Goal: Task Accomplishment & Management: Manage account settings

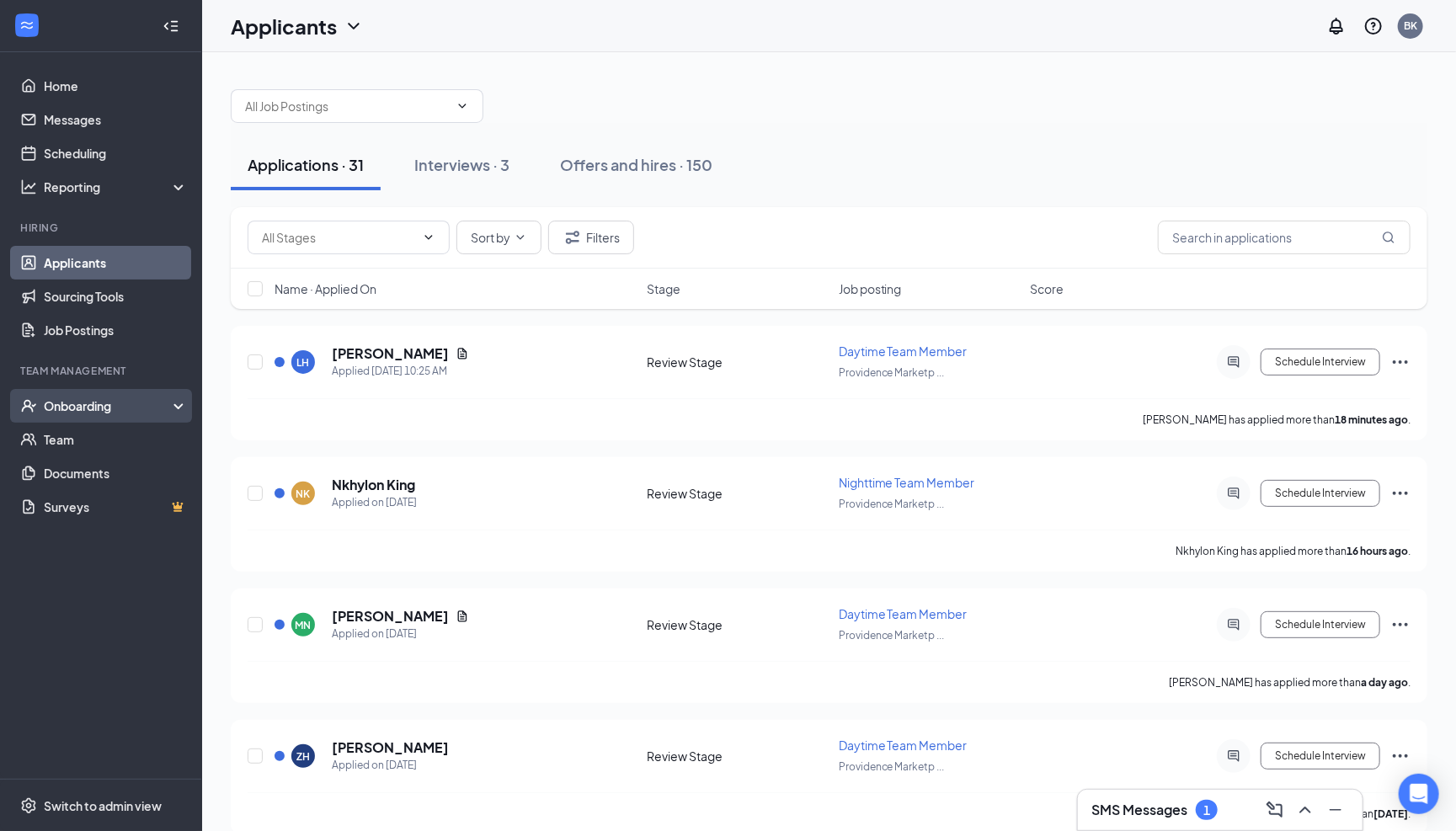
click at [98, 416] on div "Onboarding" at bounding box center [101, 406] width 203 height 34
click at [81, 443] on link "Overview" at bounding box center [115, 440] width 144 height 34
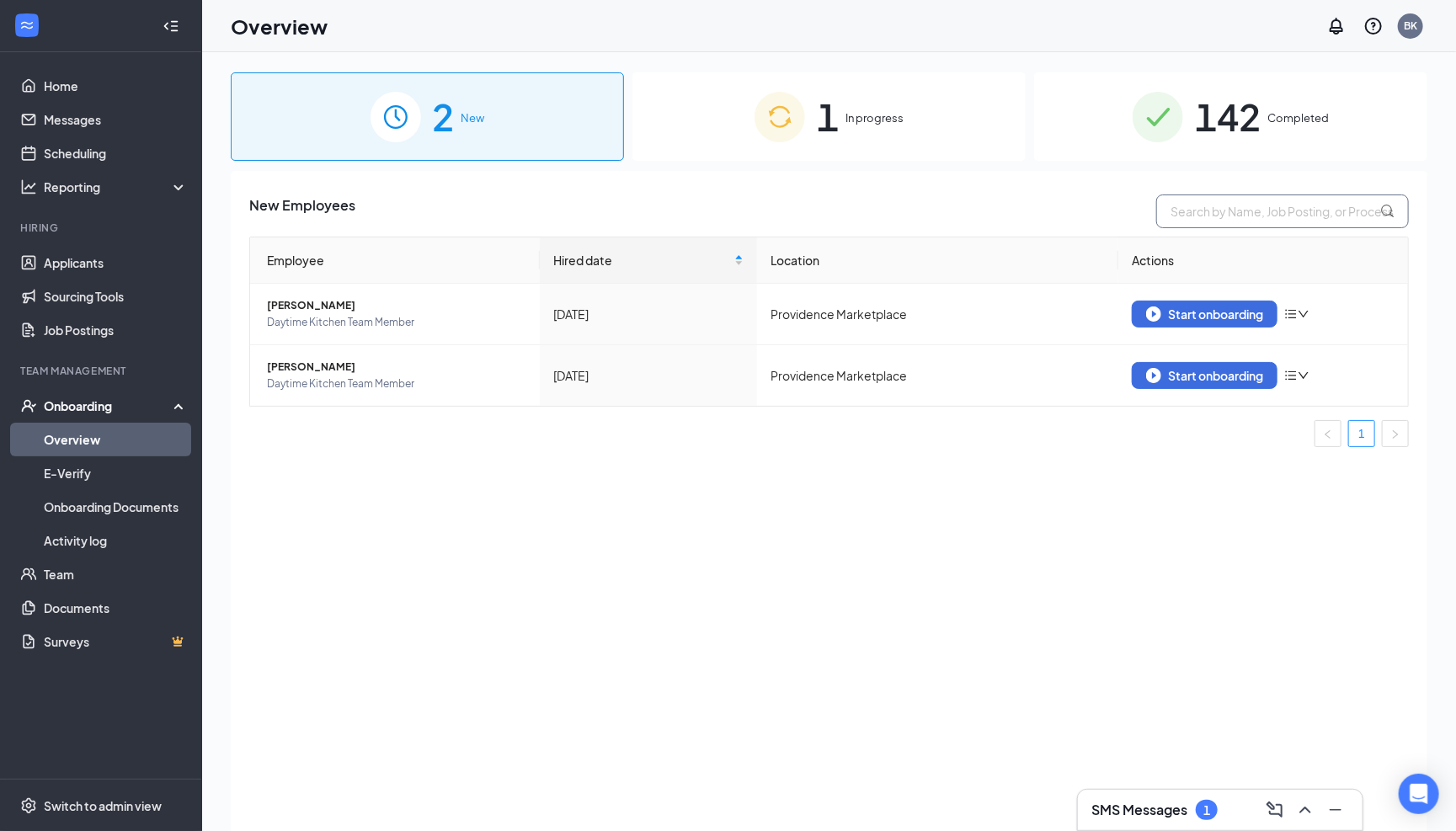
click at [1231, 210] on input "text" at bounding box center [1282, 211] width 252 height 34
click at [1289, 112] on span "Completed" at bounding box center [1298, 118] width 62 height 17
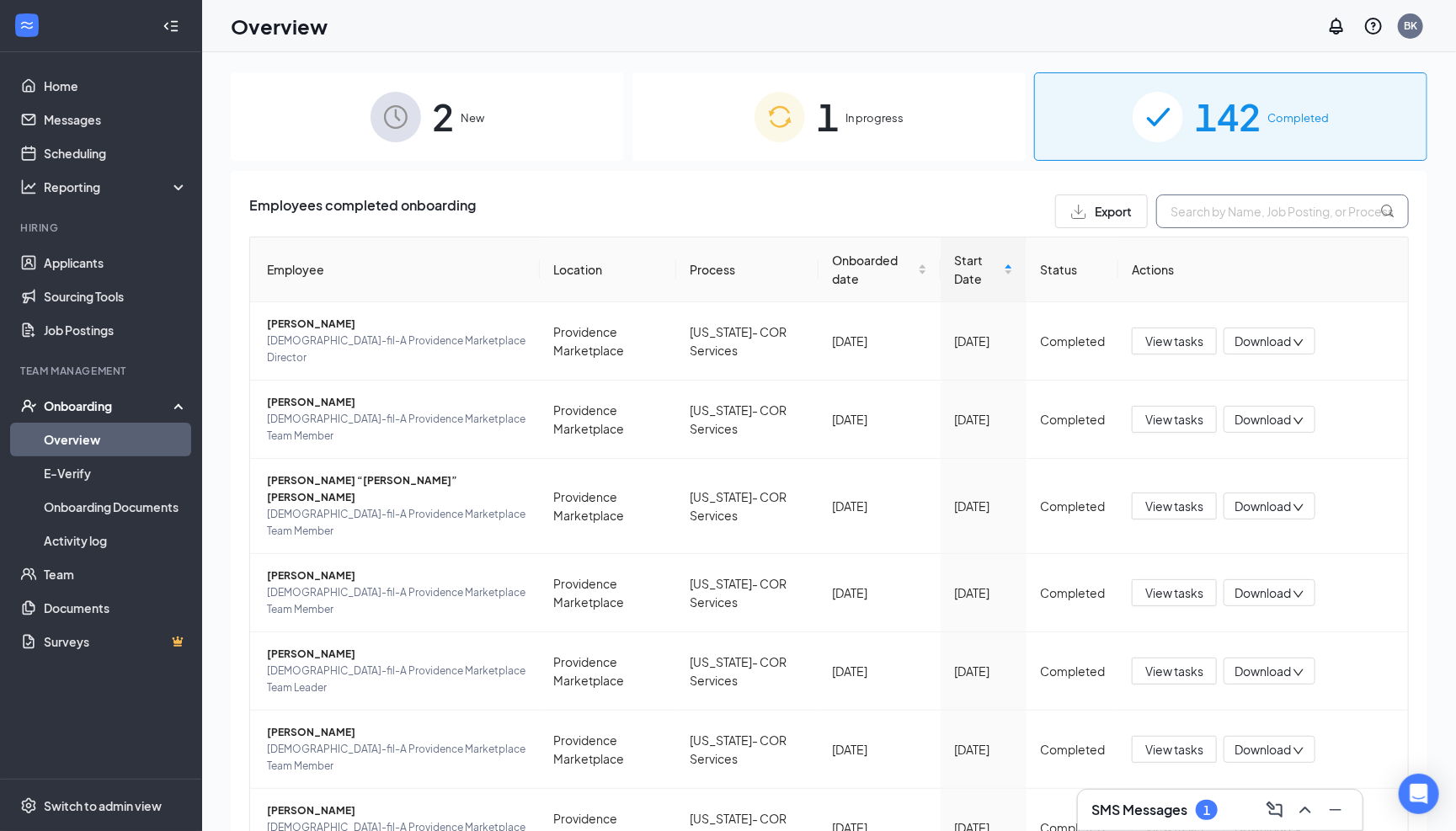
click at [1220, 219] on input "text" at bounding box center [1282, 211] width 252 height 34
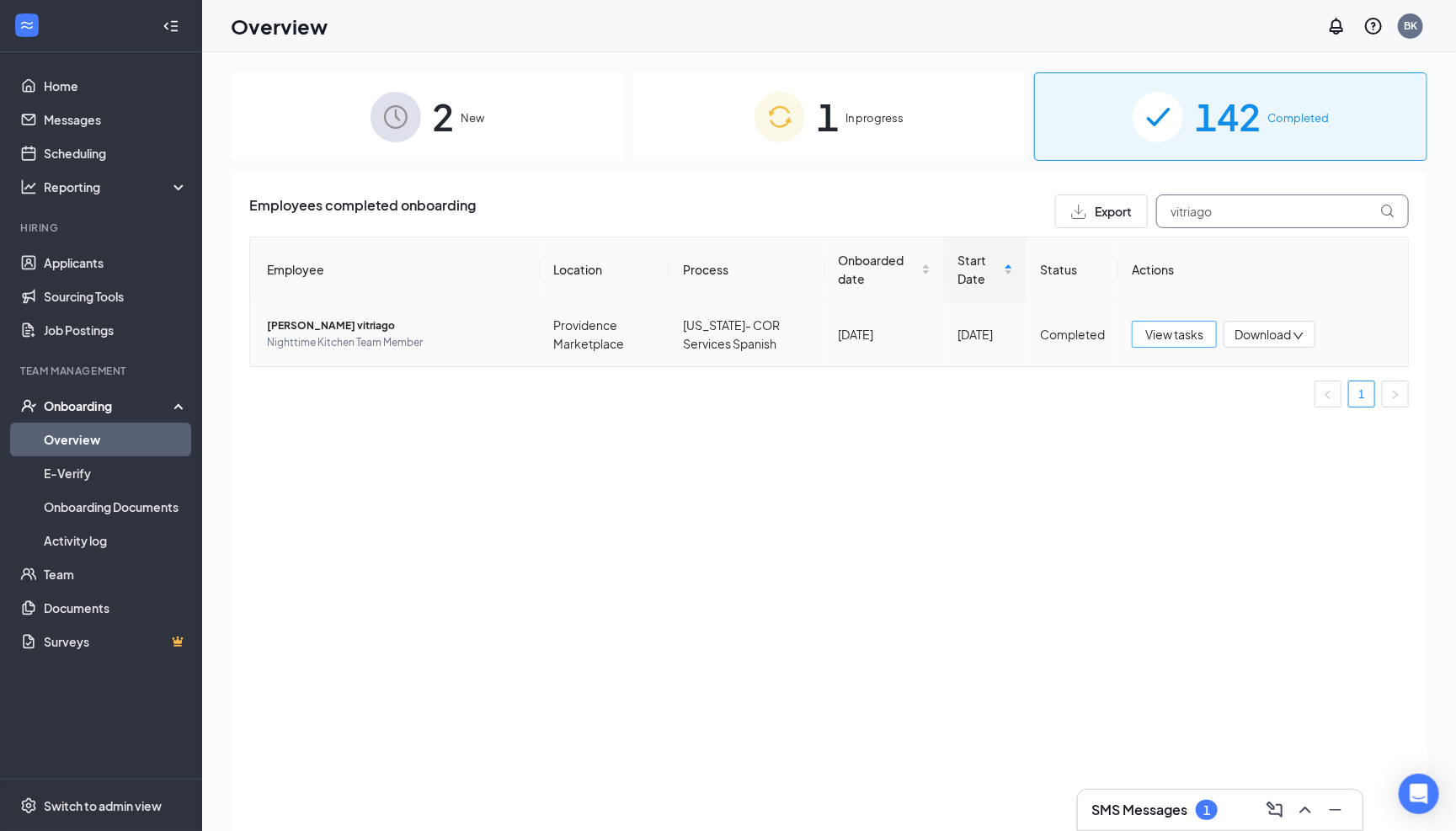
type input "vitriago"
click at [1192, 338] on span "View tasks" at bounding box center [1174, 333] width 58 height 19
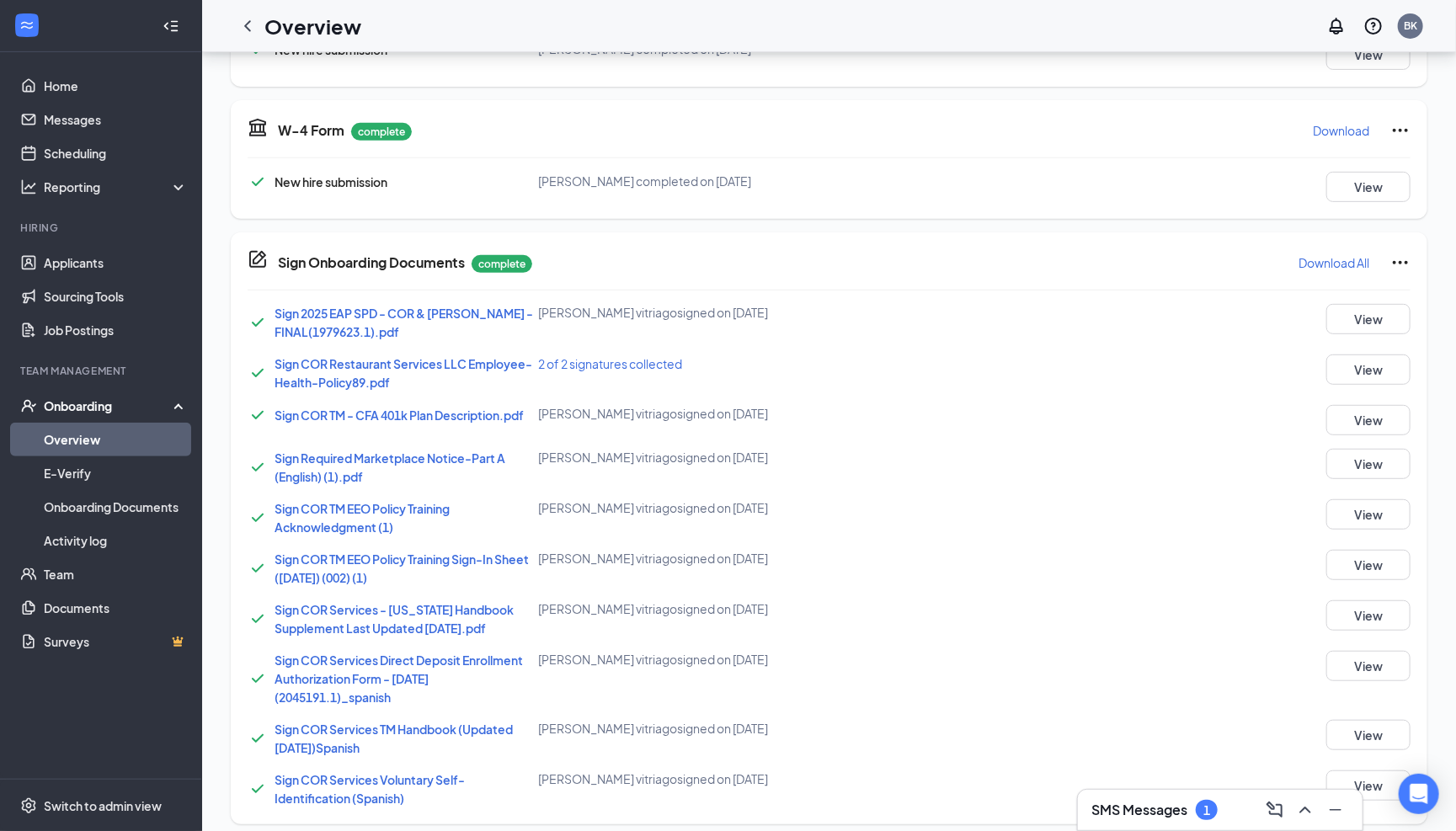
scroll to position [338, 0]
click at [1369, 657] on button "View" at bounding box center [1369, 667] width 84 height 30
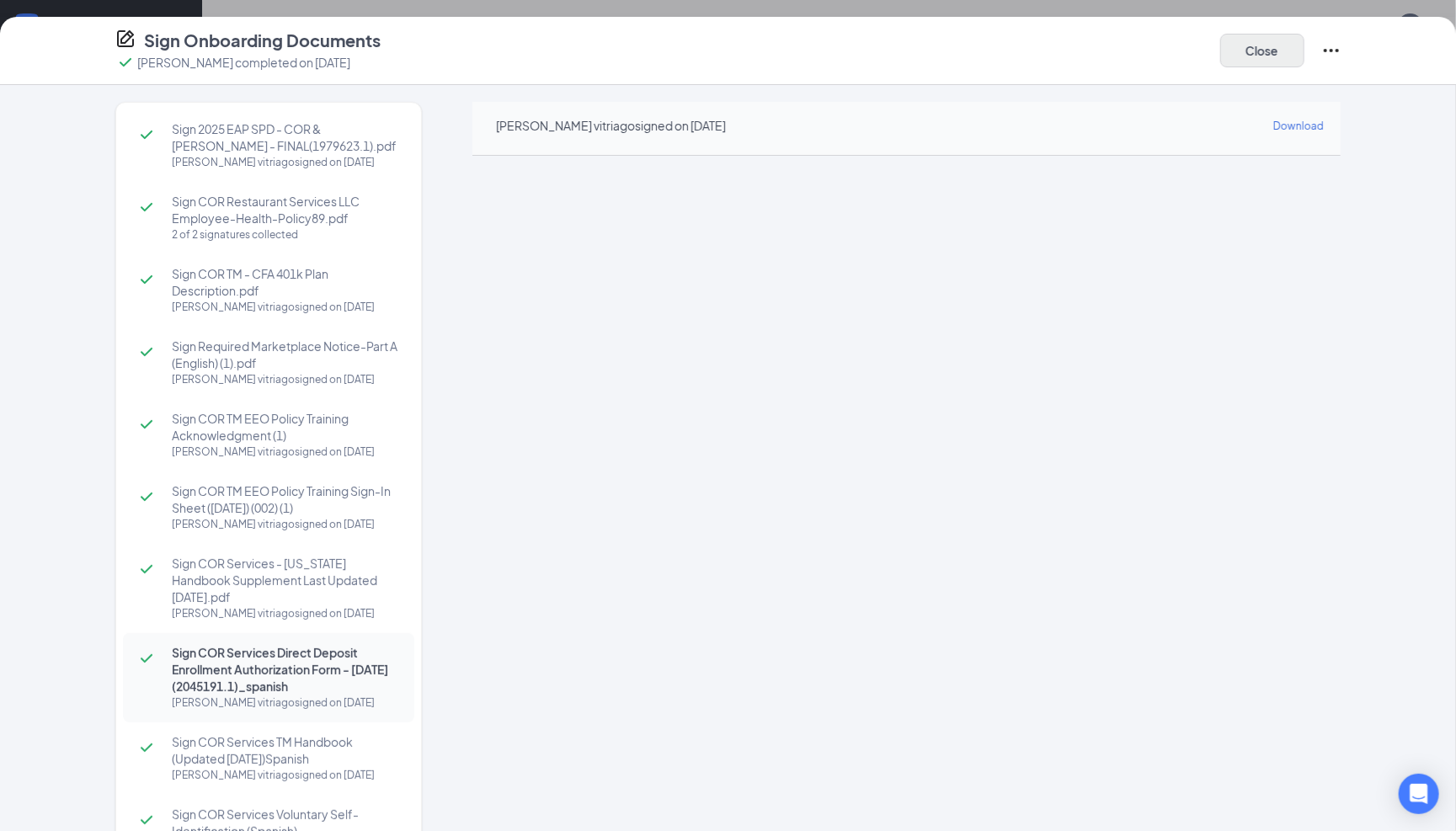
click at [1249, 59] on button "Close" at bounding box center [1262, 51] width 84 height 34
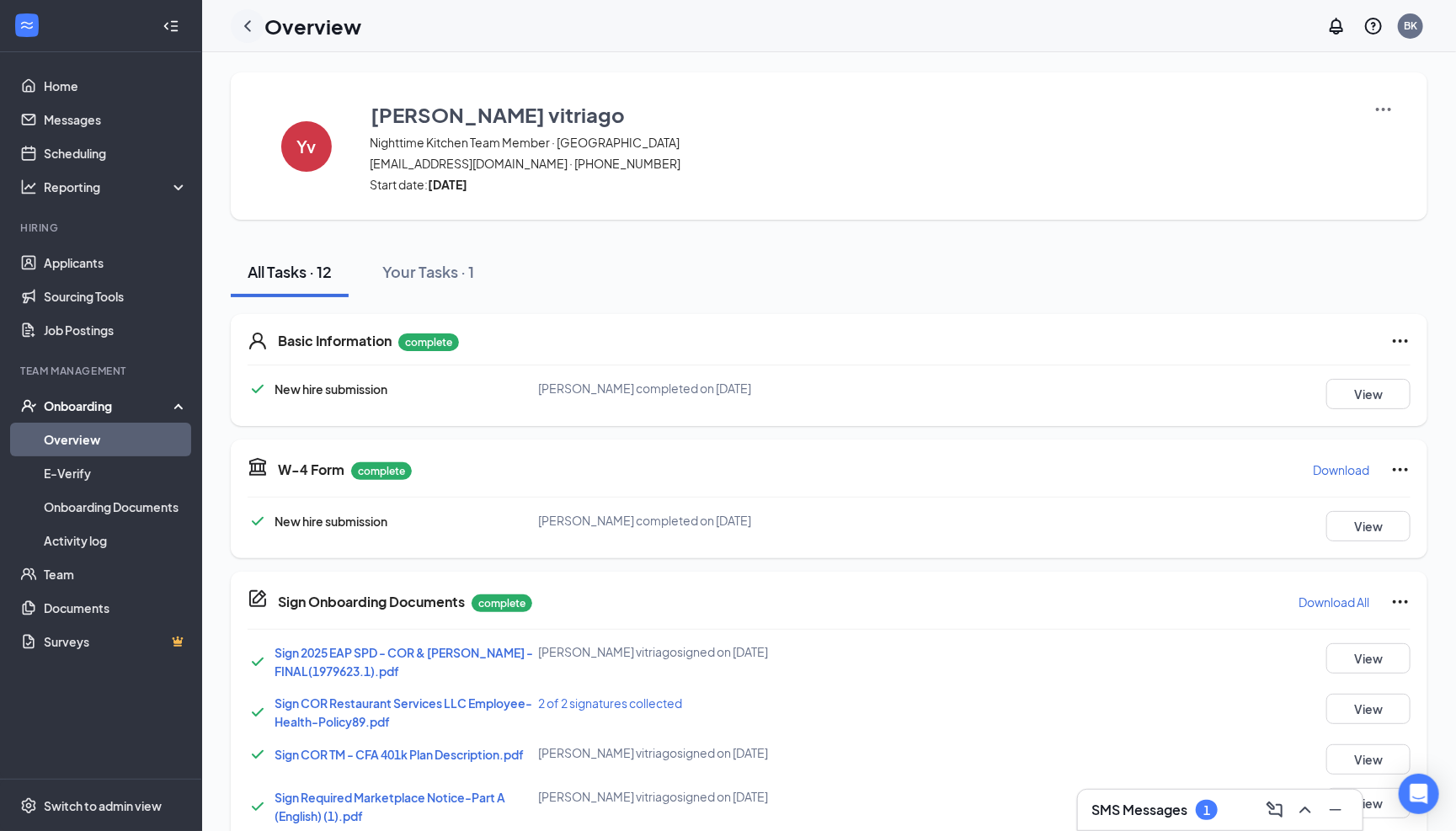
scroll to position [0, 0]
click at [251, 30] on icon "ChevronLeft" at bounding box center [247, 26] width 21 height 21
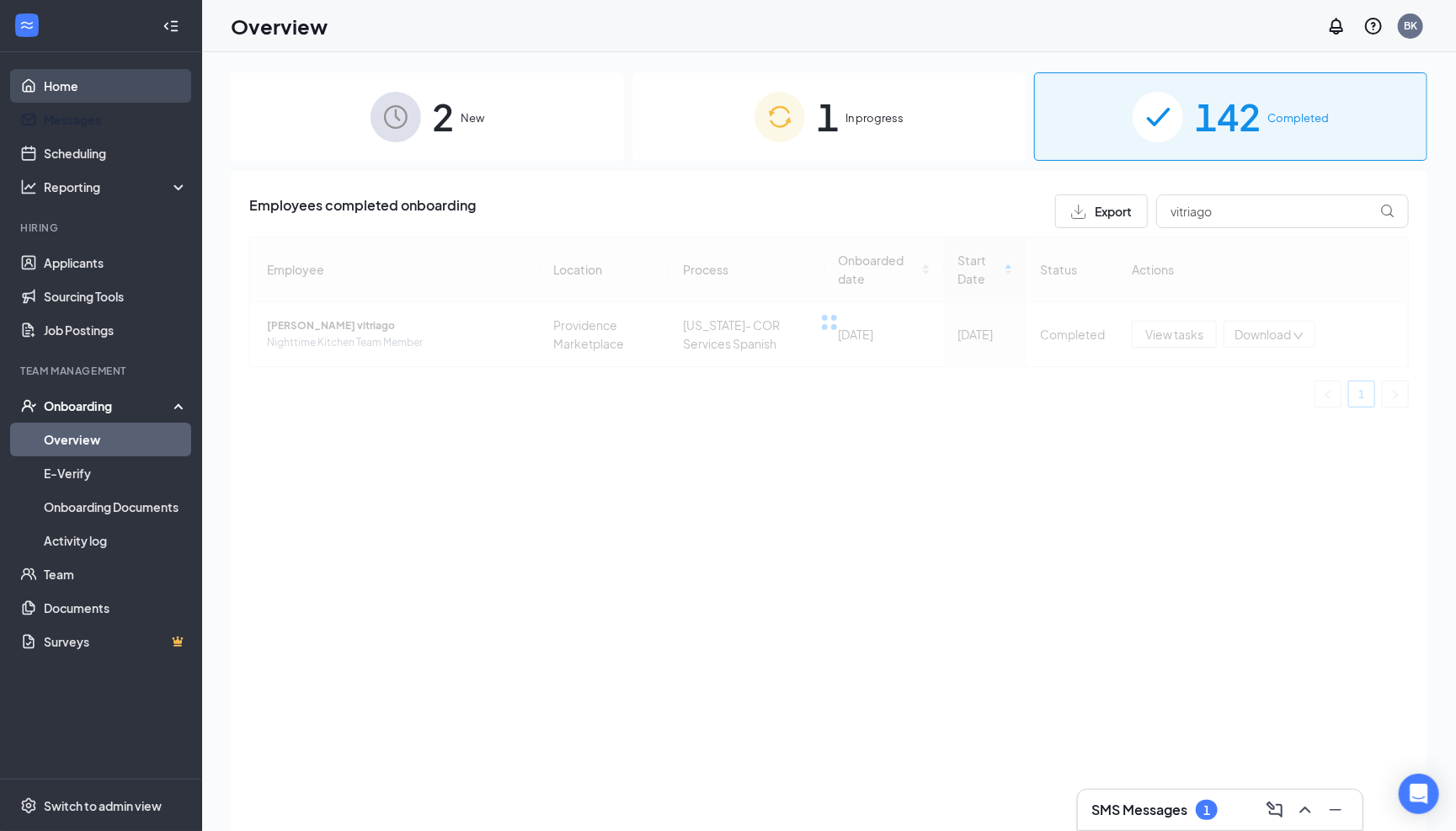
click at [117, 100] on link "Home" at bounding box center [115, 86] width 144 height 34
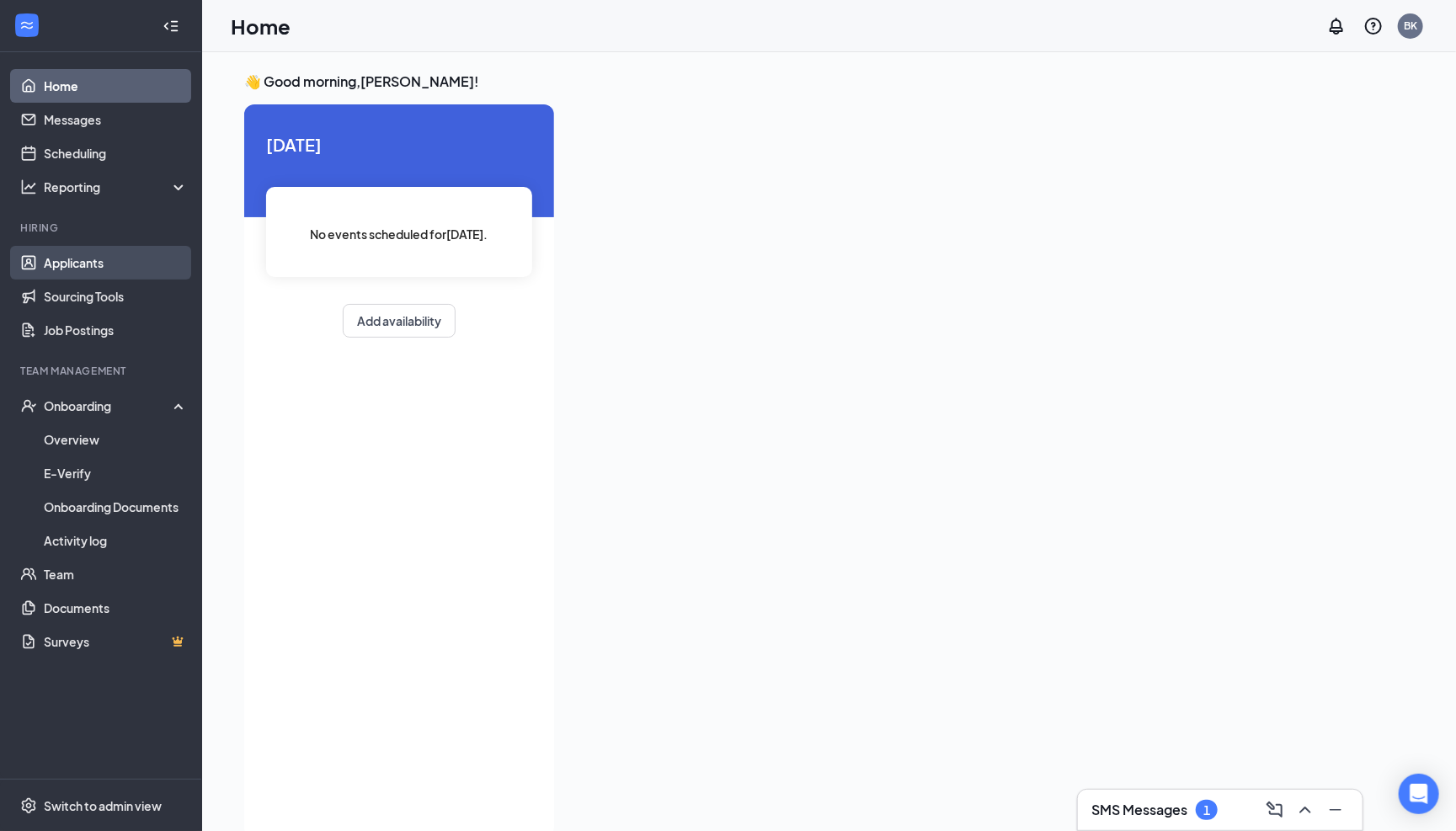
click at [95, 253] on link "Applicants" at bounding box center [115, 263] width 144 height 34
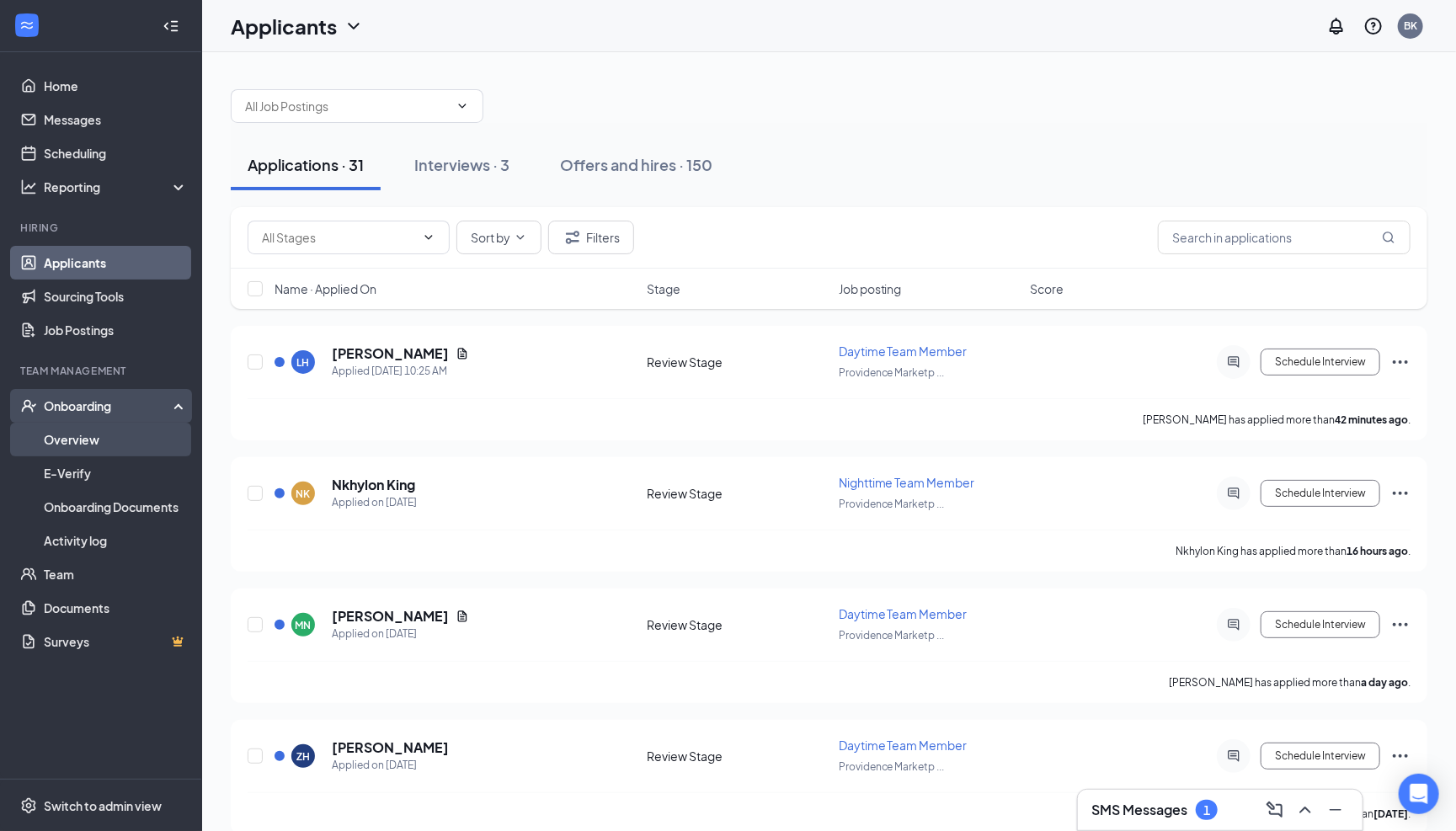
click at [117, 443] on link "Overview" at bounding box center [115, 440] width 144 height 34
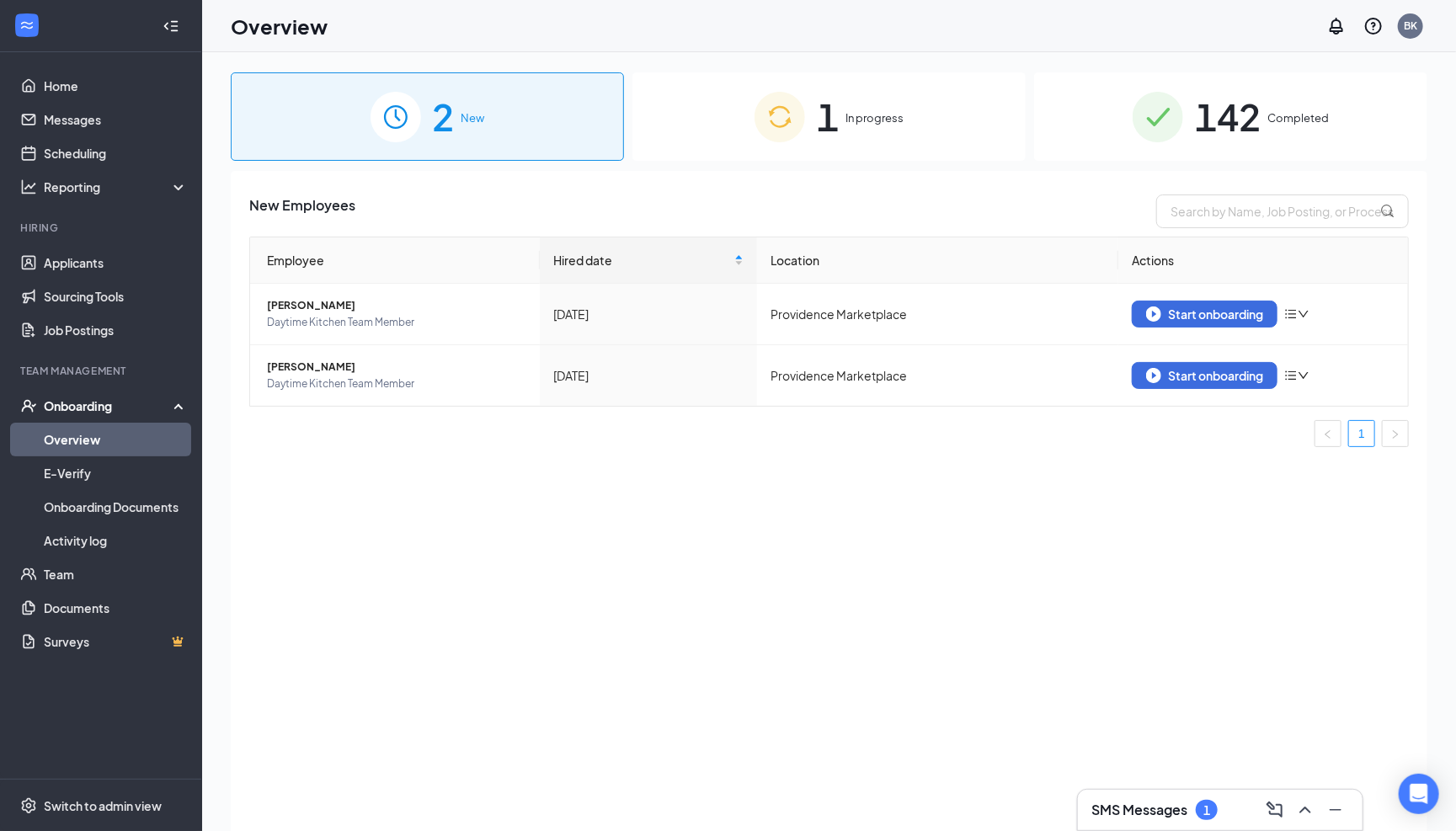
click at [829, 136] on span "1" at bounding box center [828, 116] width 22 height 58
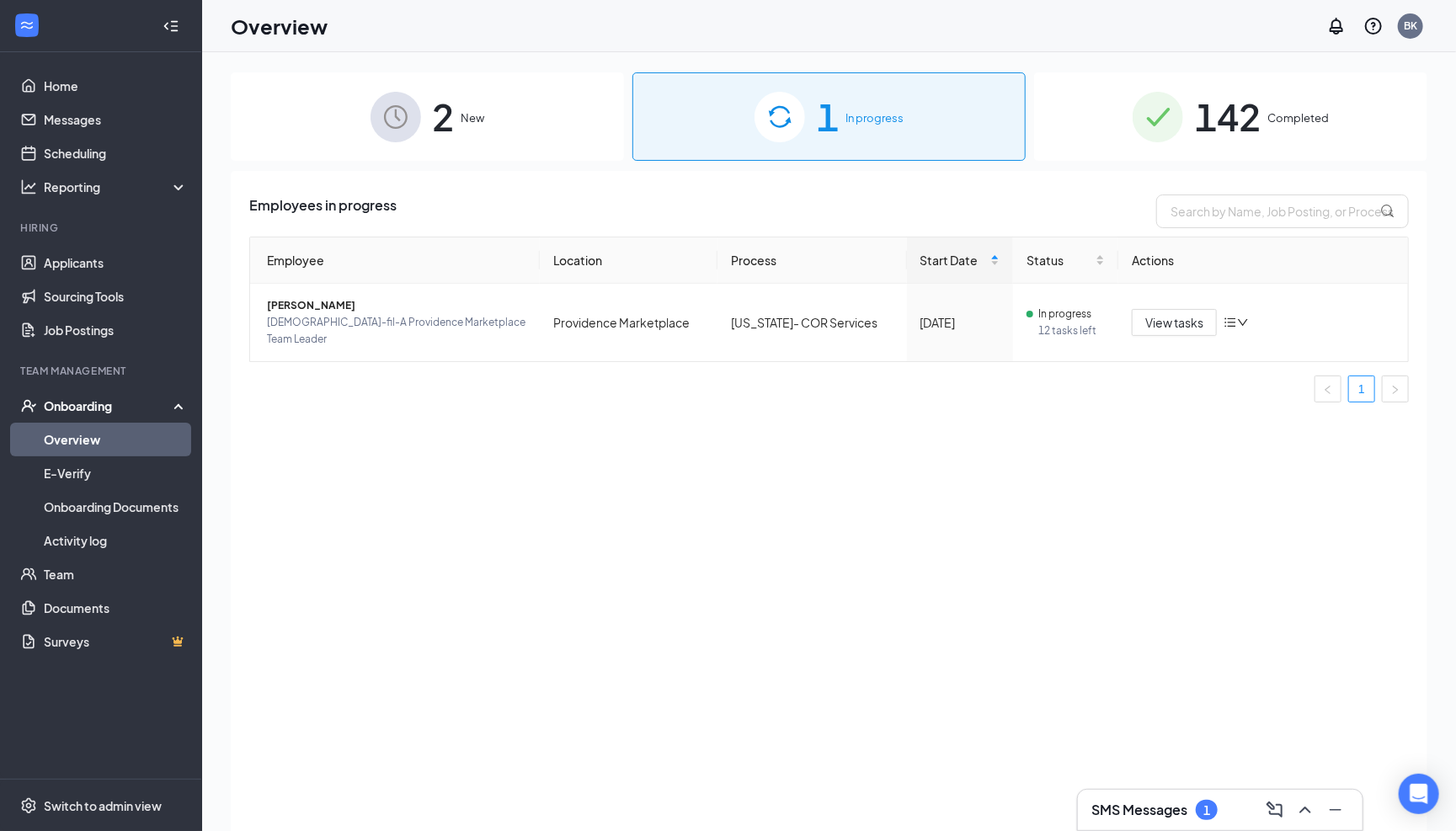
click at [489, 85] on div "2 New" at bounding box center [427, 116] width 393 height 88
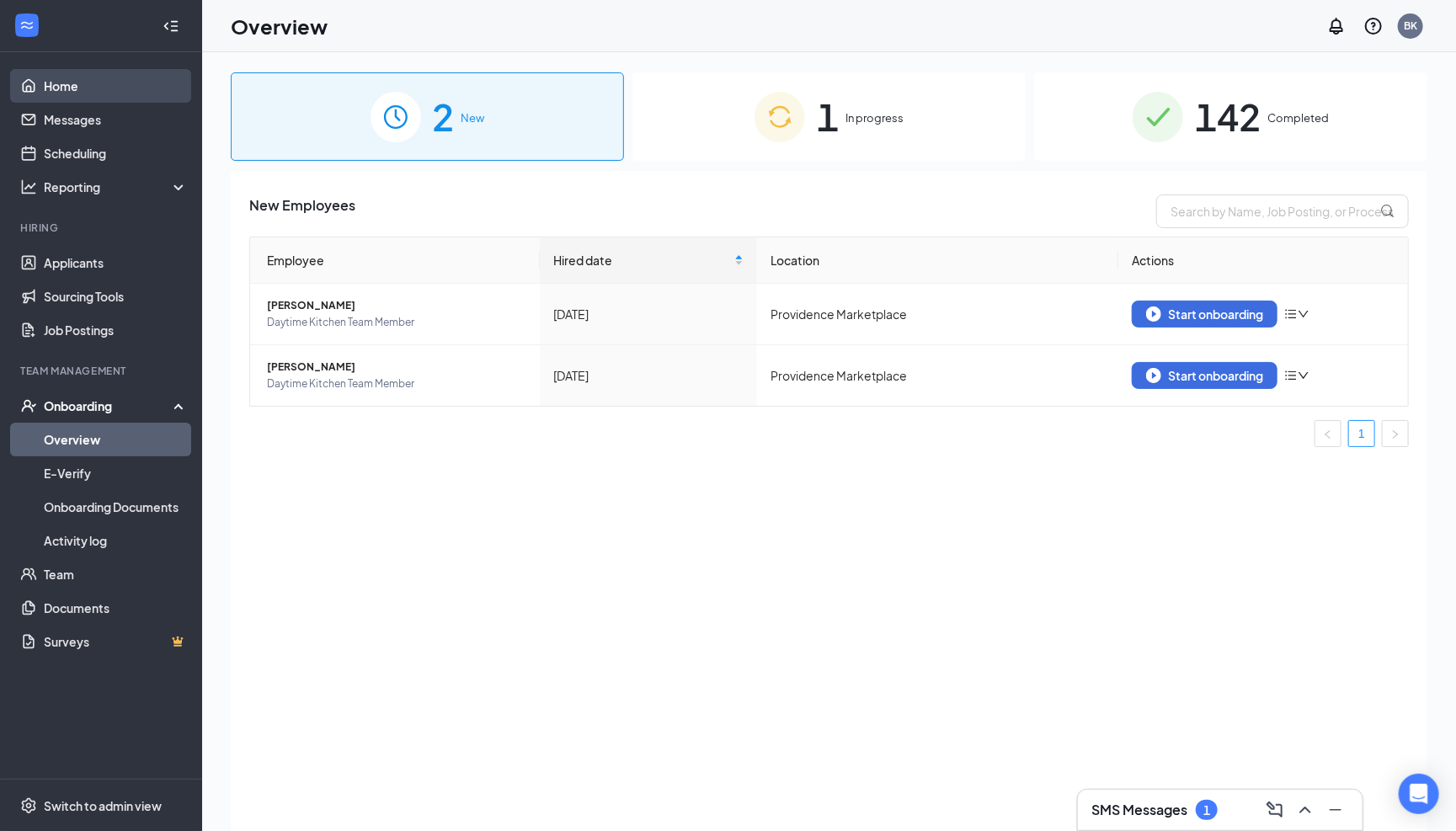
click at [87, 93] on link "Home" at bounding box center [115, 86] width 144 height 34
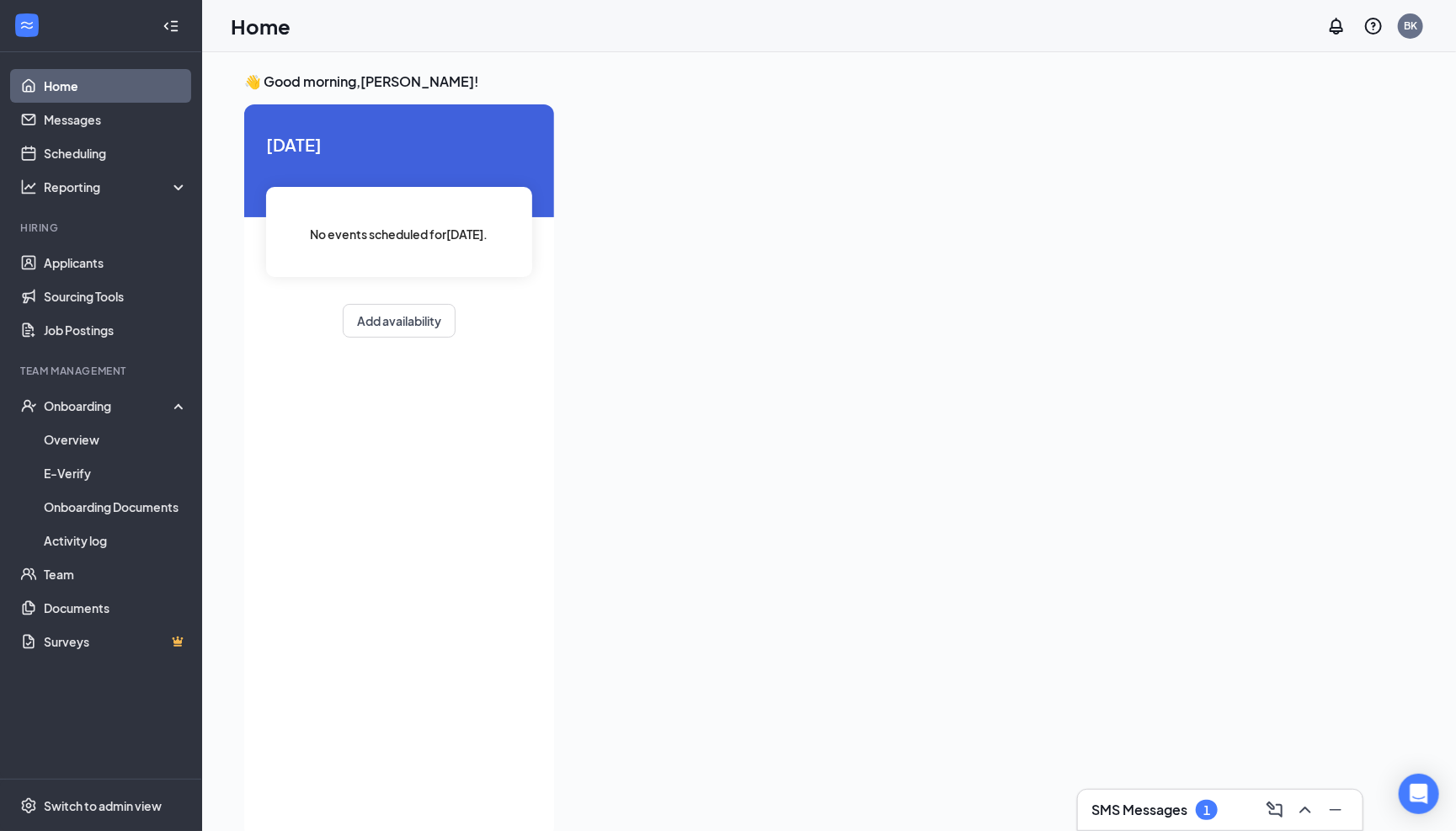
click at [1175, 803] on h3 "SMS Messages" at bounding box center [1139, 810] width 96 height 19
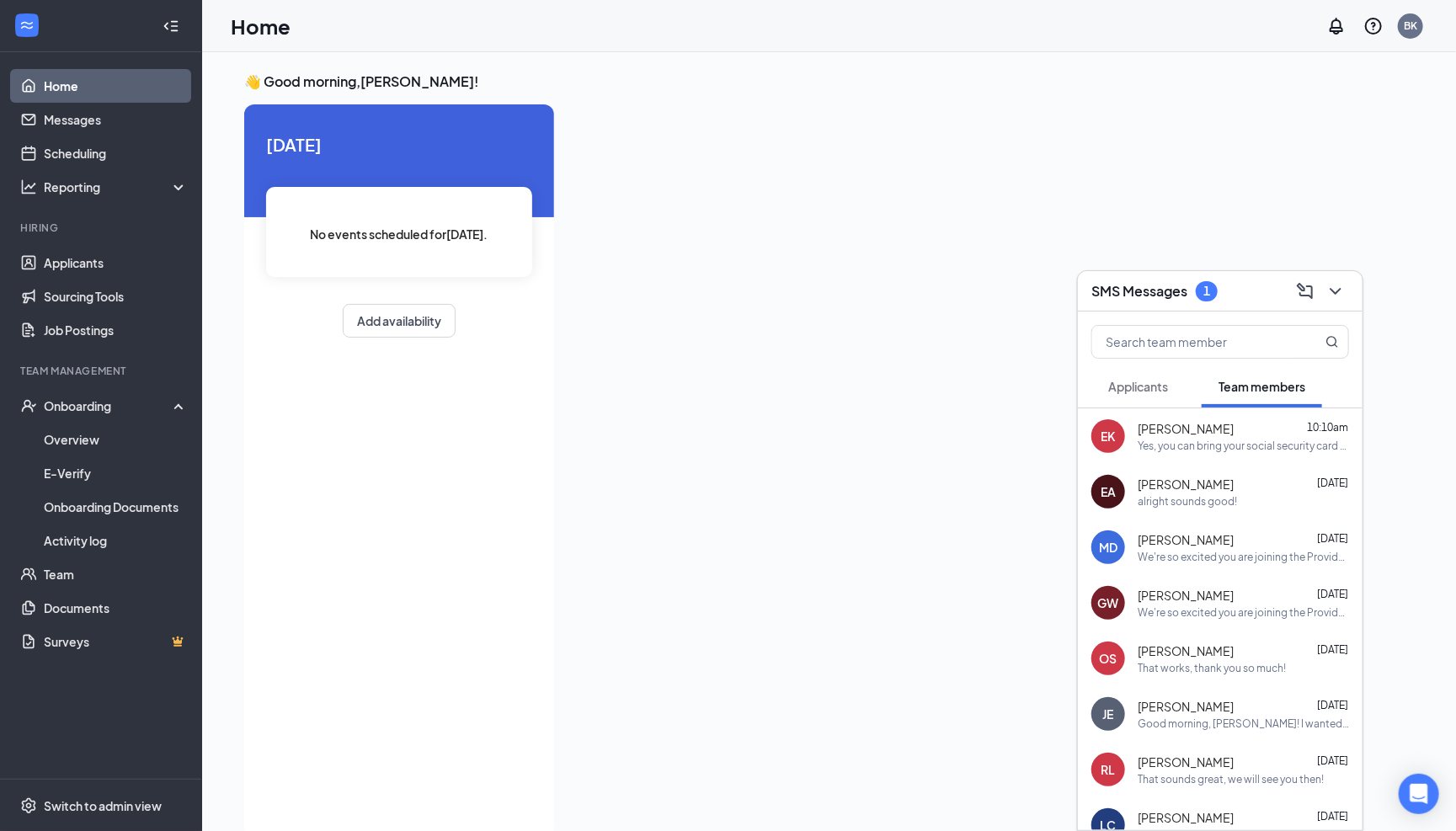
click at [1143, 399] on button "Applicants" at bounding box center [1138, 386] width 94 height 42
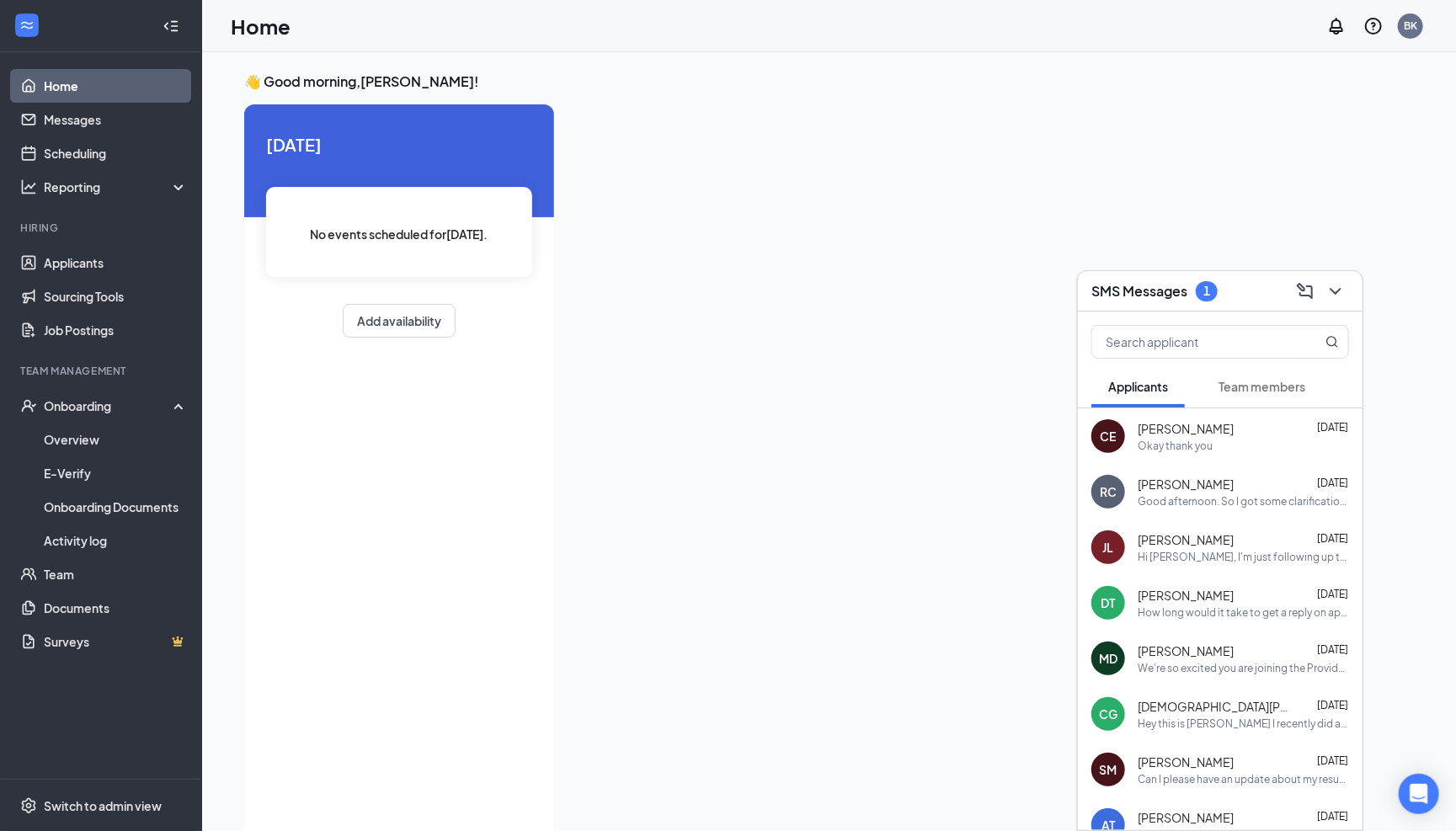
click at [1264, 393] on span "Team members" at bounding box center [1262, 386] width 87 height 15
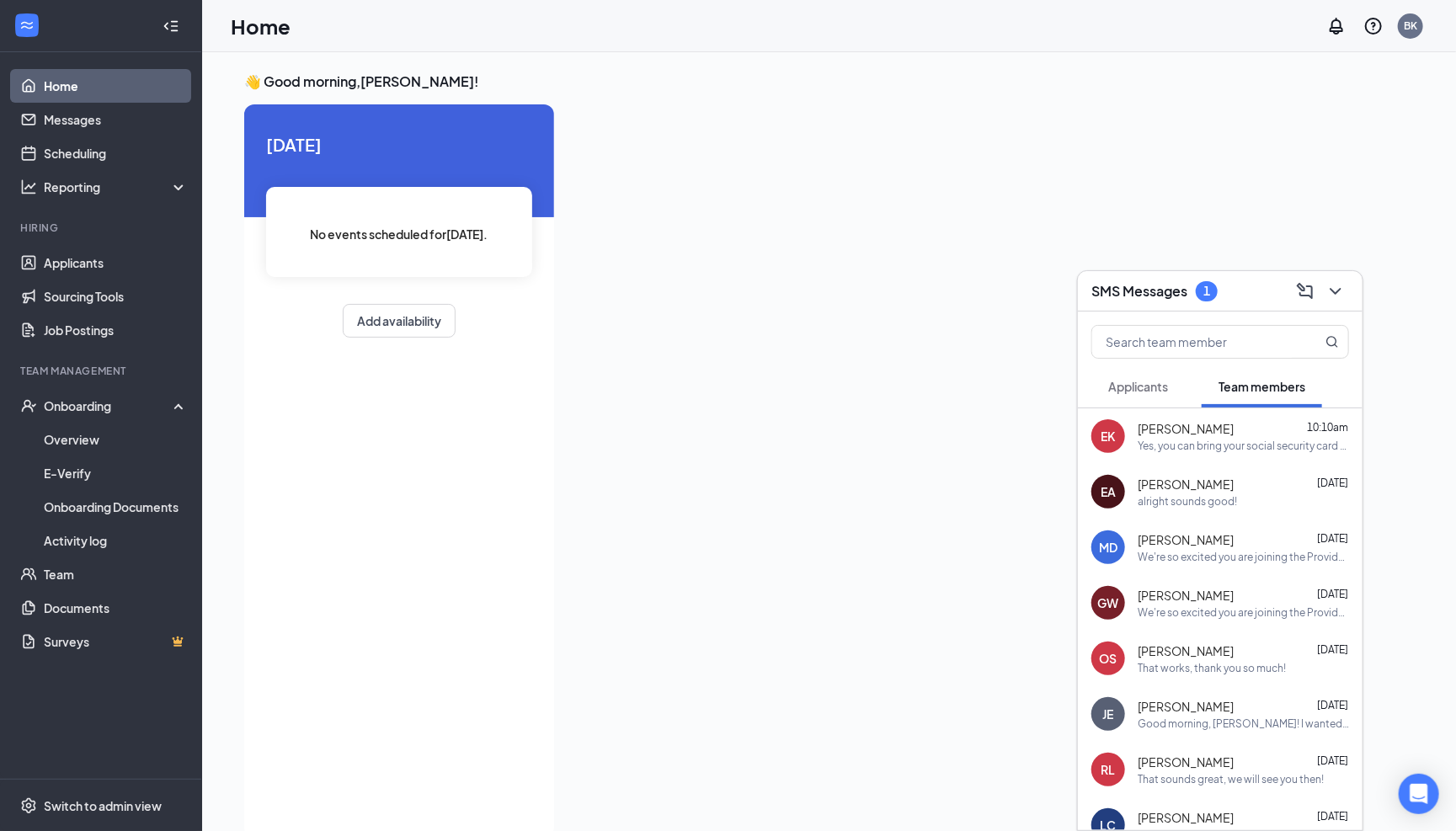
click at [1344, 292] on icon "ChevronDown" at bounding box center [1336, 291] width 21 height 21
